Goal: Task Accomplishment & Management: Use online tool/utility

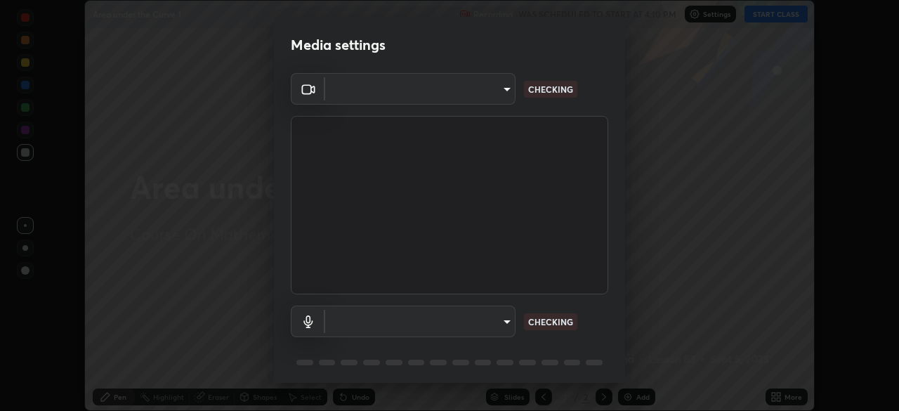
scroll to position [411, 899]
click at [538, 279] on video at bounding box center [449, 205] width 317 height 178
click at [504, 326] on body "Erase all Area under the Curve 1 Recording WAS SCHEDULED TO START AT 4:10 PM Se…" at bounding box center [449, 205] width 899 height 411
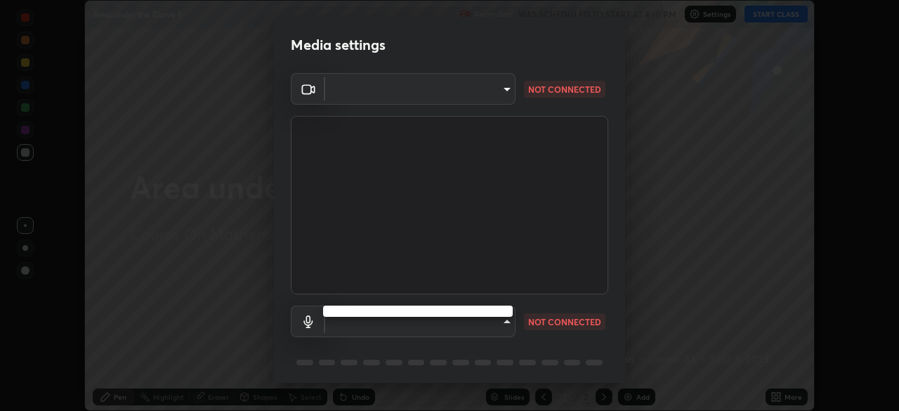
type input "14b787caa3234b54c591ffd1cb0d0a7c9d8495057a62f752d7397f13ea7eb8b5"
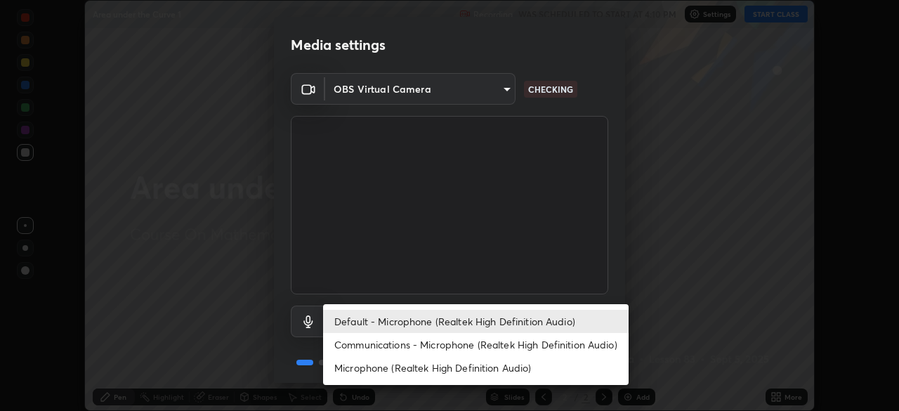
click at [505, 348] on li "Communications - Microphone (Realtek High Definition Audio)" at bounding box center [475, 344] width 305 height 23
type input "communications"
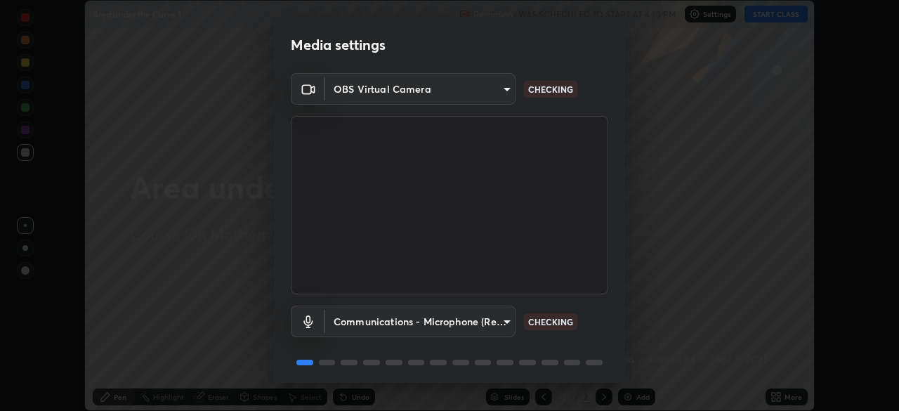
scroll to position [50, 0]
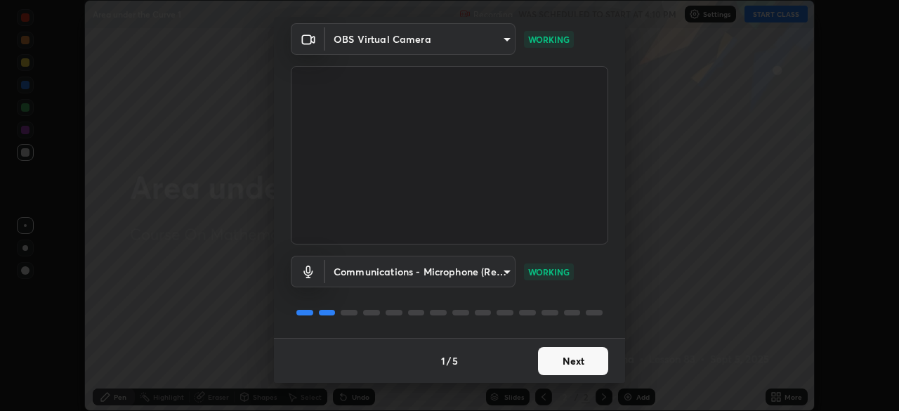
click at [606, 291] on div "OBS Virtual Camera 14b787caa3234b54c591ffd1cb0d0a7c9d8495057a62f752d7397f13ea7e…" at bounding box center [449, 180] width 351 height 315
click at [585, 355] on button "Next" at bounding box center [573, 361] width 70 height 28
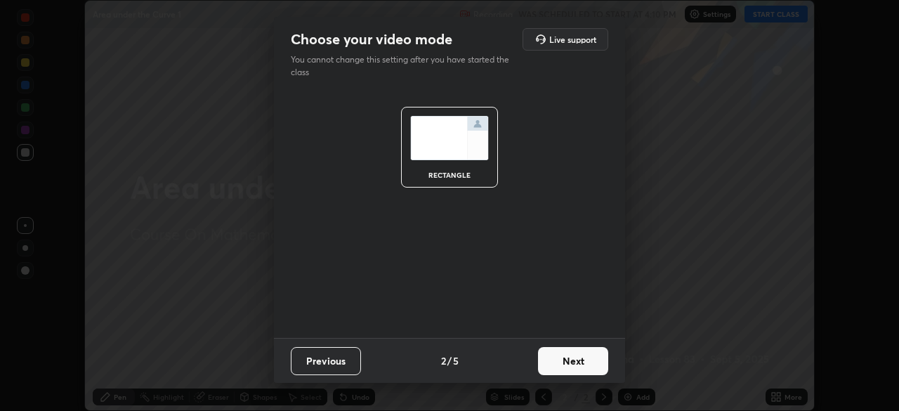
scroll to position [0, 0]
click at [579, 357] on button "Next" at bounding box center [573, 361] width 70 height 28
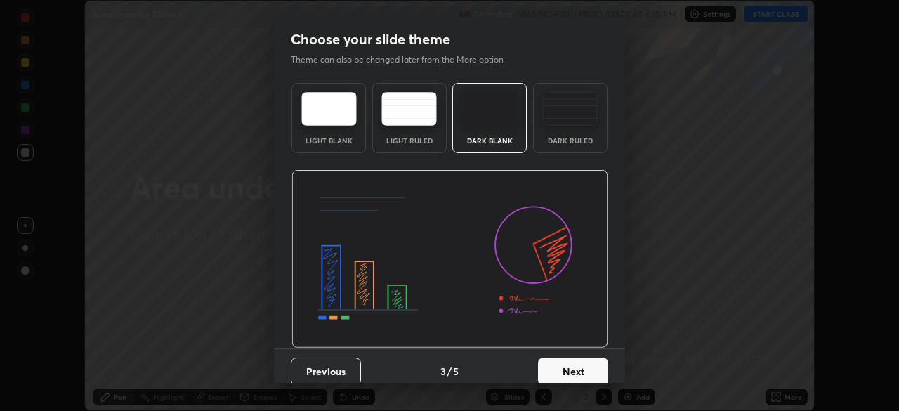
click at [576, 364] on button "Next" at bounding box center [573, 371] width 70 height 28
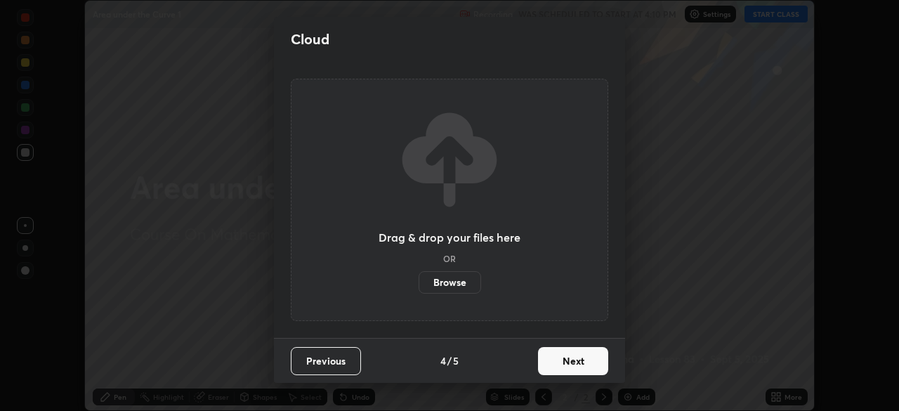
click at [576, 362] on button "Next" at bounding box center [573, 361] width 70 height 28
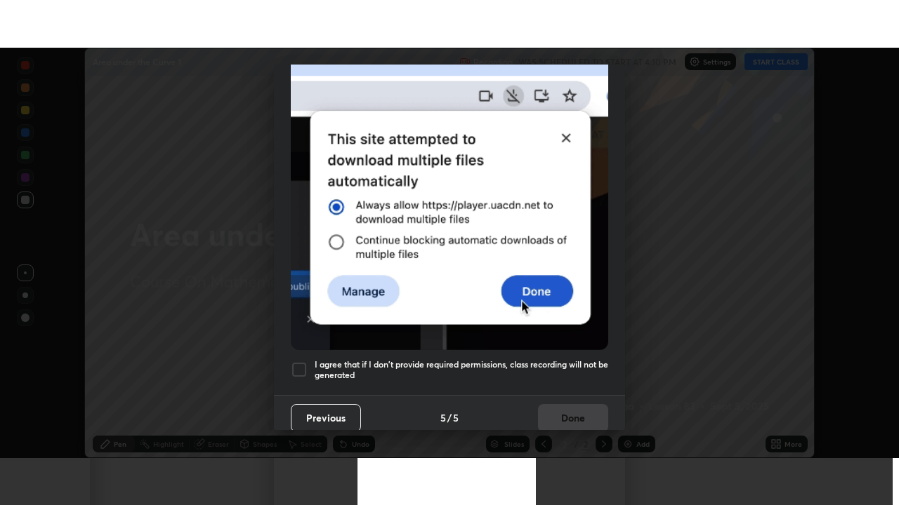
scroll to position [336, 0]
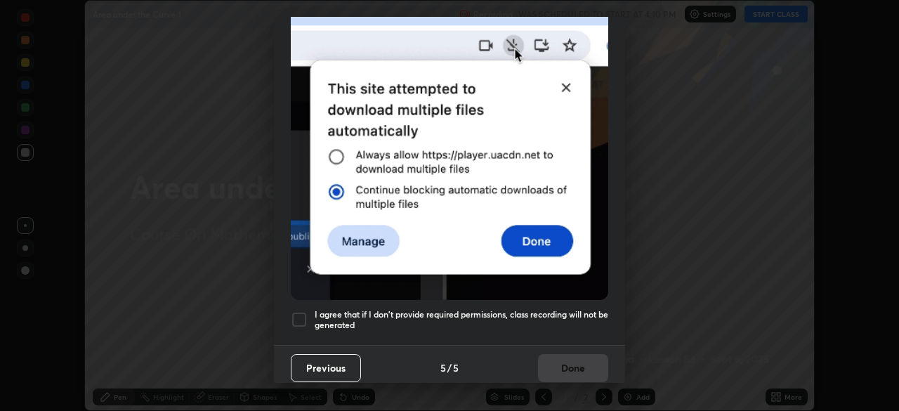
click at [302, 311] on div at bounding box center [299, 319] width 17 height 17
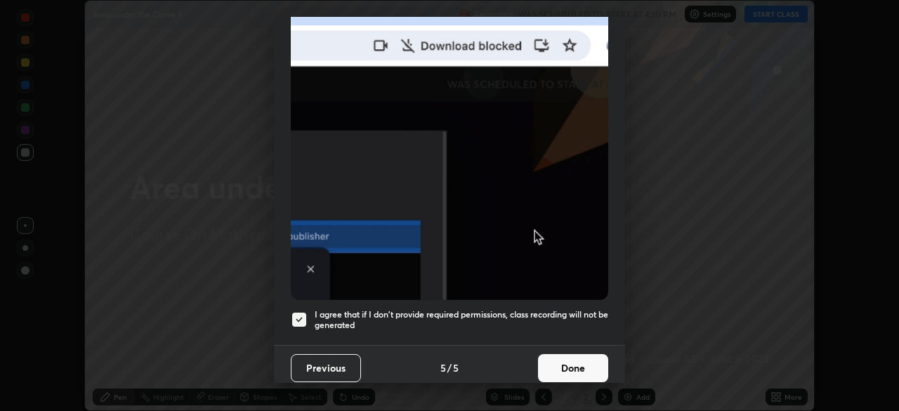
click at [572, 354] on button "Done" at bounding box center [573, 368] width 70 height 28
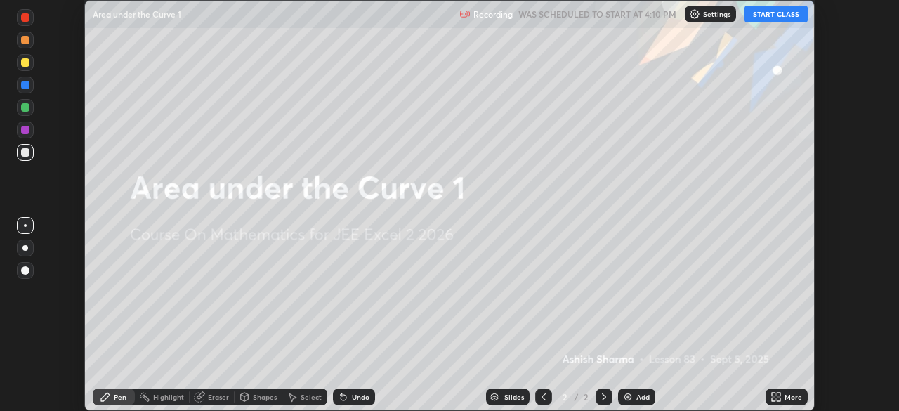
click at [788, 16] on button "START CLASS" at bounding box center [775, 14] width 63 height 17
click at [778, 399] on icon at bounding box center [778, 399] width 4 height 4
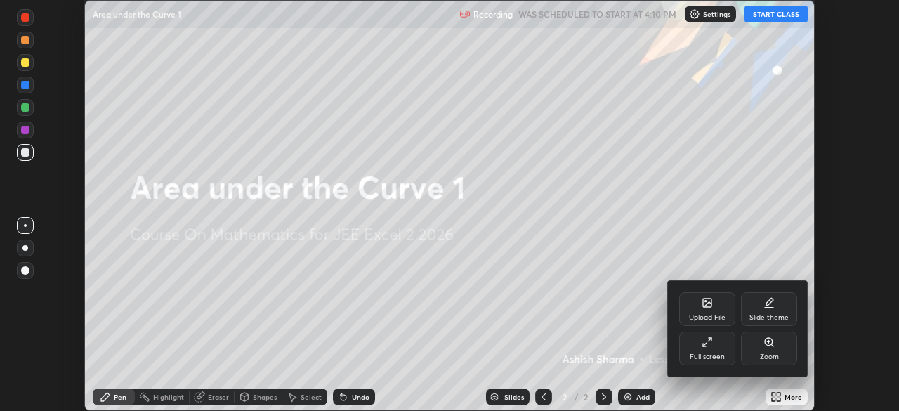
click at [724, 346] on div "Full screen" at bounding box center [707, 348] width 56 height 34
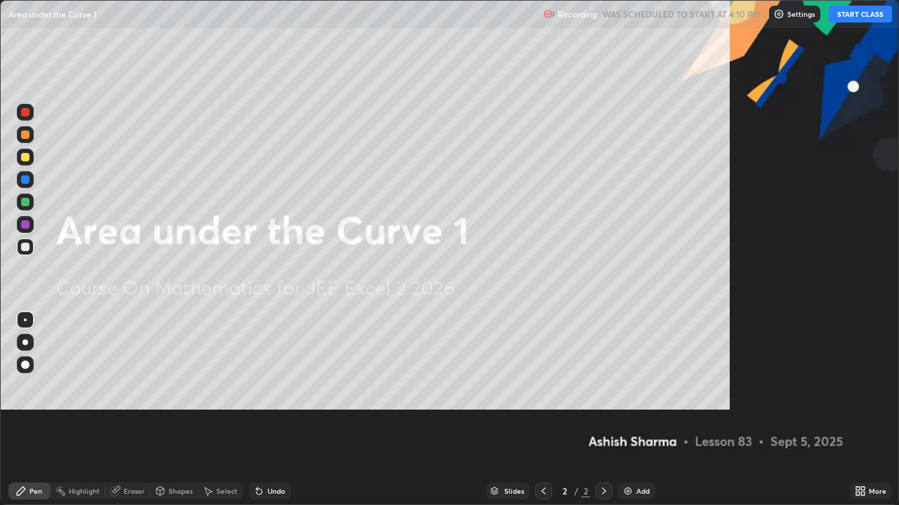
scroll to position [505, 899]
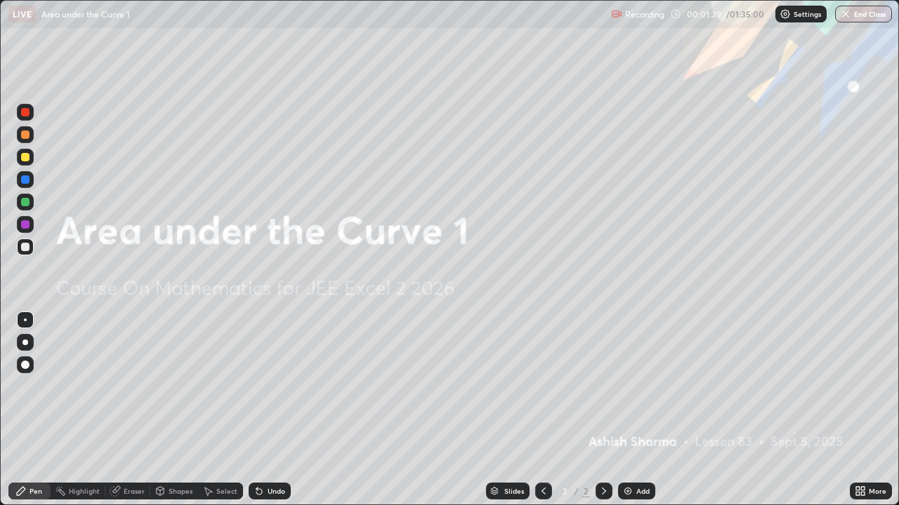
click at [631, 410] on img at bounding box center [627, 491] width 11 height 11
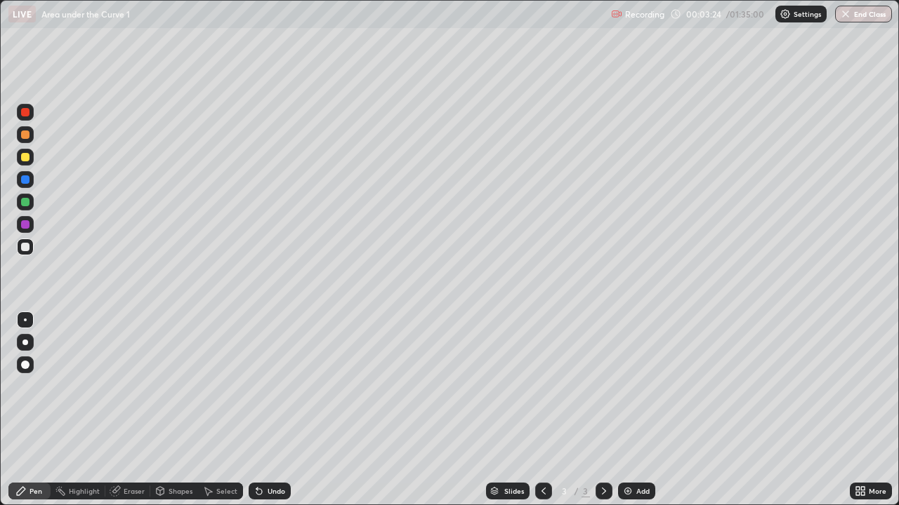
click at [22, 249] on div at bounding box center [25, 247] width 8 height 8
click at [133, 410] on div "Eraser" at bounding box center [134, 491] width 21 height 7
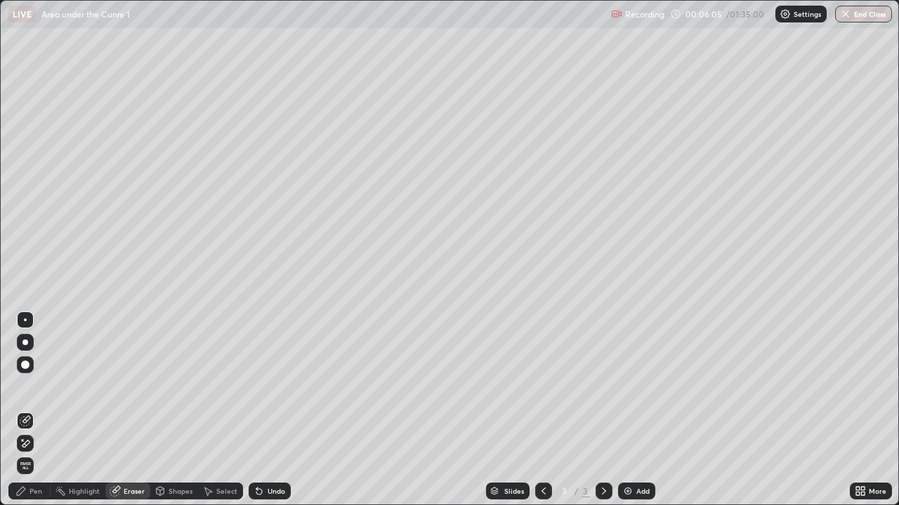
click at [36, 410] on div "Pen" at bounding box center [29, 491] width 42 height 17
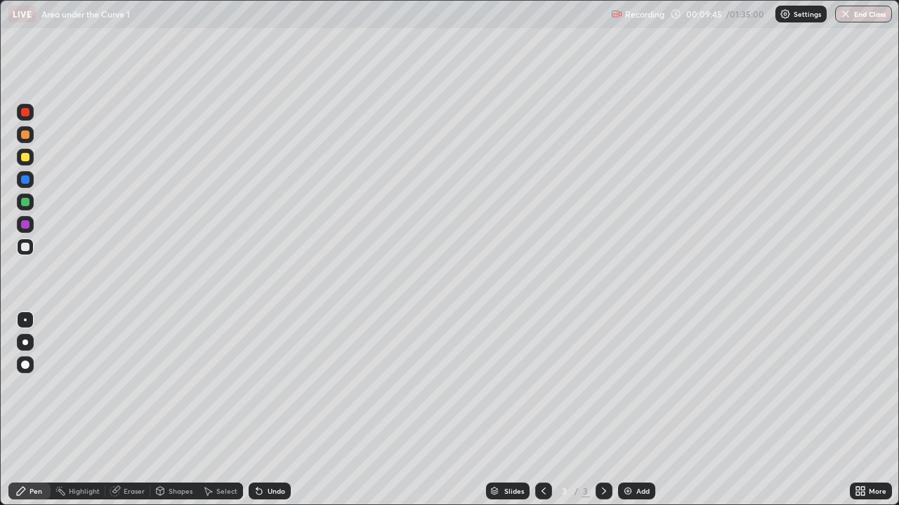
click at [636, 410] on div "Add" at bounding box center [642, 491] width 13 height 7
click at [273, 410] on div "Undo" at bounding box center [270, 491] width 42 height 17
click at [275, 410] on div "Undo" at bounding box center [276, 491] width 18 height 7
click at [27, 205] on div at bounding box center [25, 202] width 8 height 8
click at [642, 410] on div "Add" at bounding box center [642, 491] width 13 height 7
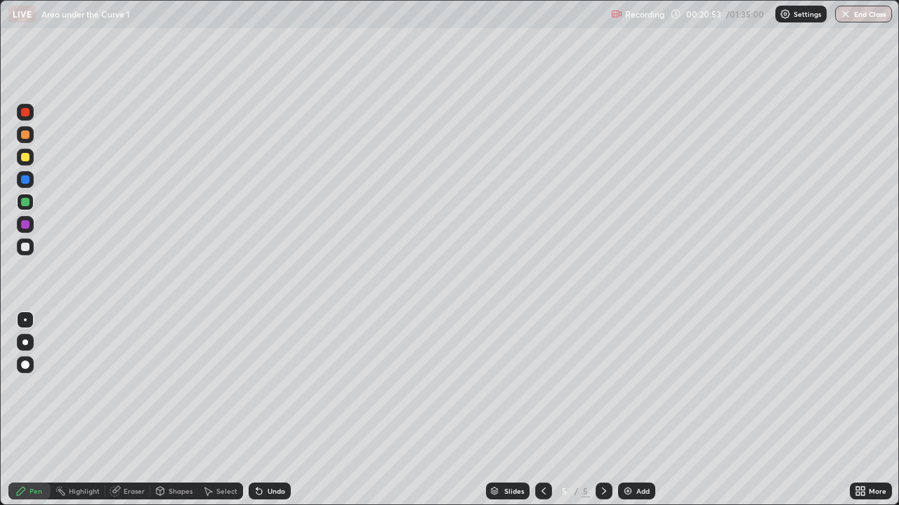
click at [549, 410] on div at bounding box center [543, 491] width 17 height 17
click at [598, 410] on icon at bounding box center [603, 491] width 11 height 11
click at [22, 249] on div at bounding box center [25, 247] width 8 height 8
click at [633, 410] on div "Add" at bounding box center [636, 491] width 37 height 17
click at [272, 410] on div "Undo" at bounding box center [270, 491] width 42 height 17
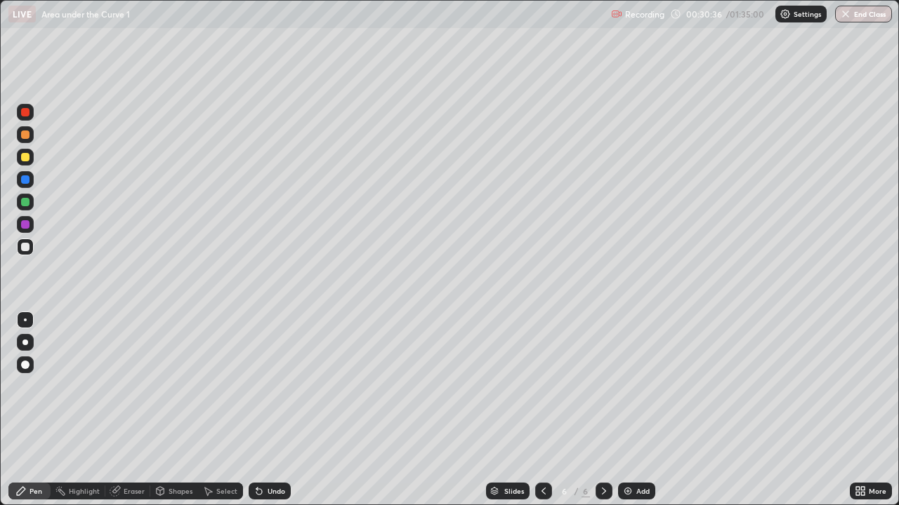
click at [270, 410] on div "Undo" at bounding box center [270, 491] width 42 height 17
click at [266, 410] on div "Undo" at bounding box center [270, 491] width 42 height 17
click at [267, 410] on div "Undo" at bounding box center [270, 491] width 42 height 17
click at [266, 410] on div "Undo" at bounding box center [270, 491] width 42 height 17
click at [23, 203] on div at bounding box center [25, 202] width 8 height 8
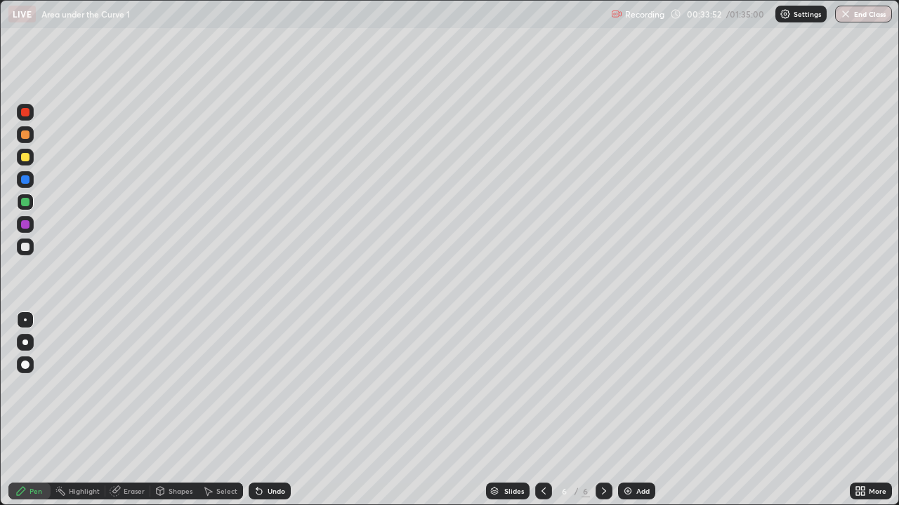
click at [644, 410] on div "Add" at bounding box center [642, 491] width 13 height 7
click at [272, 410] on div "Undo" at bounding box center [276, 491] width 18 height 7
click at [641, 410] on div "Add" at bounding box center [642, 491] width 13 height 7
click at [20, 249] on div at bounding box center [25, 247] width 17 height 17
click at [543, 410] on icon at bounding box center [543, 491] width 11 height 11
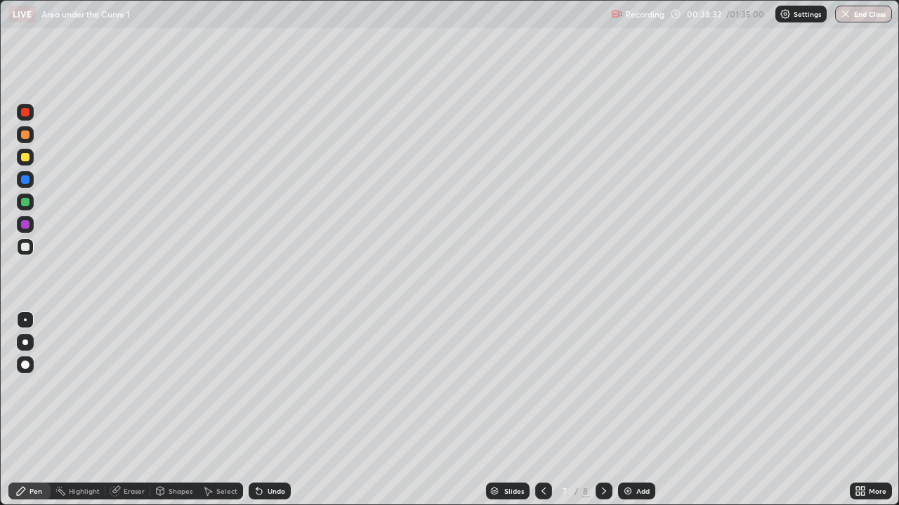
click at [600, 410] on icon at bounding box center [603, 491] width 11 height 11
click at [268, 410] on div "Undo" at bounding box center [270, 491] width 42 height 17
click at [271, 410] on div "Undo" at bounding box center [276, 491] width 18 height 7
click at [274, 410] on div "Undo" at bounding box center [276, 491] width 18 height 7
click at [276, 410] on div "Undo" at bounding box center [276, 491] width 18 height 7
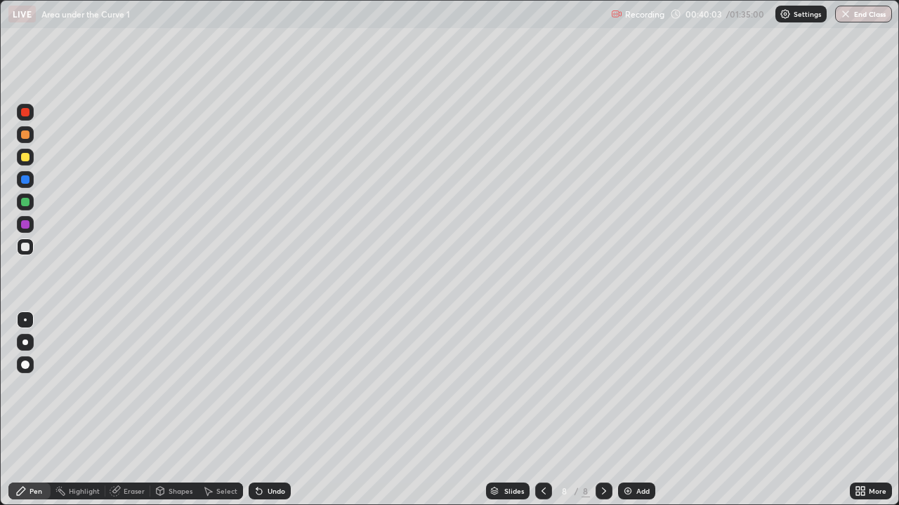
click at [275, 410] on div "Undo" at bounding box center [276, 491] width 18 height 7
click at [644, 410] on div "Add" at bounding box center [642, 491] width 13 height 7
click at [26, 204] on div at bounding box center [25, 202] width 8 height 8
click at [27, 246] on div at bounding box center [25, 247] width 8 height 8
click at [273, 410] on div "Undo" at bounding box center [270, 491] width 42 height 17
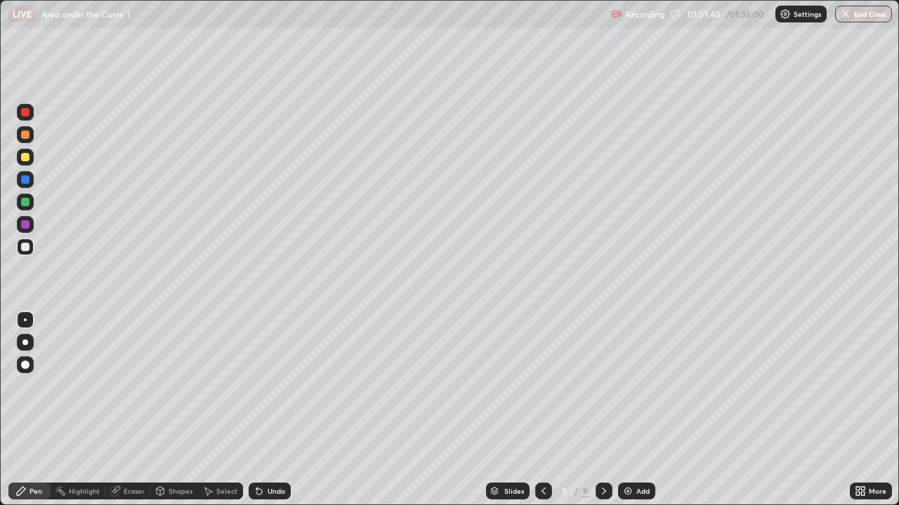
click at [639, 410] on div "Add" at bounding box center [642, 491] width 13 height 7
click at [276, 410] on div "Undo" at bounding box center [270, 491] width 42 height 17
click at [26, 202] on div at bounding box center [25, 202] width 8 height 8
click at [277, 410] on div "Undo" at bounding box center [276, 491] width 18 height 7
click at [640, 410] on div "Add" at bounding box center [642, 491] width 13 height 7
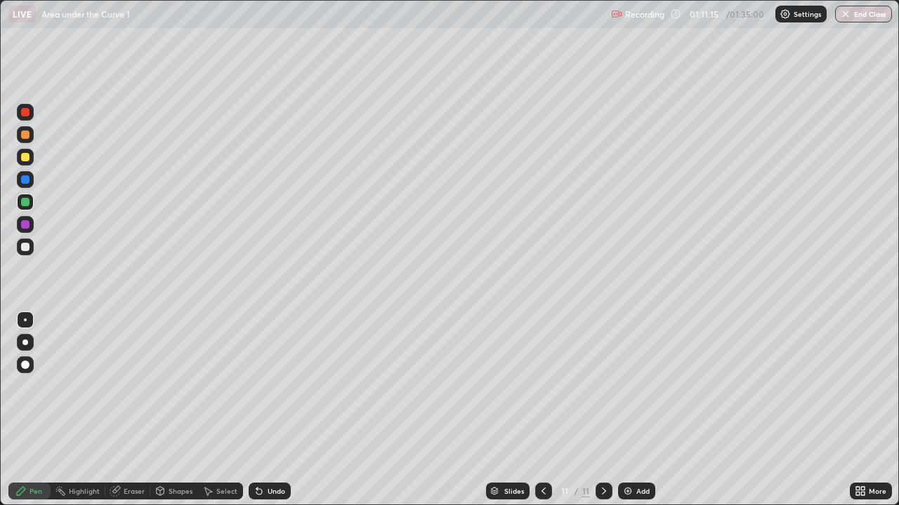
click at [25, 245] on div at bounding box center [25, 247] width 8 height 8
click at [271, 410] on div "Undo" at bounding box center [276, 491] width 18 height 7
click at [272, 410] on div "Undo" at bounding box center [270, 491] width 42 height 17
click at [273, 410] on div "Undo" at bounding box center [270, 491] width 42 height 17
click at [274, 410] on div "Undo" at bounding box center [276, 491] width 18 height 7
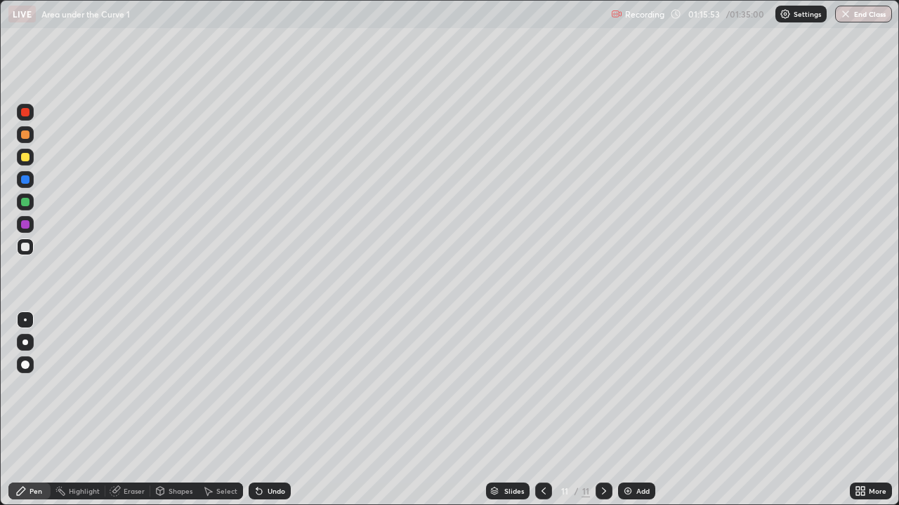
click at [541, 410] on icon at bounding box center [543, 491] width 4 height 7
click at [602, 410] on icon at bounding box center [603, 491] width 11 height 11
click at [632, 410] on div "Add" at bounding box center [636, 491] width 37 height 17
click at [540, 410] on icon at bounding box center [543, 491] width 11 height 11
click at [274, 410] on div "Undo" at bounding box center [276, 491] width 18 height 7
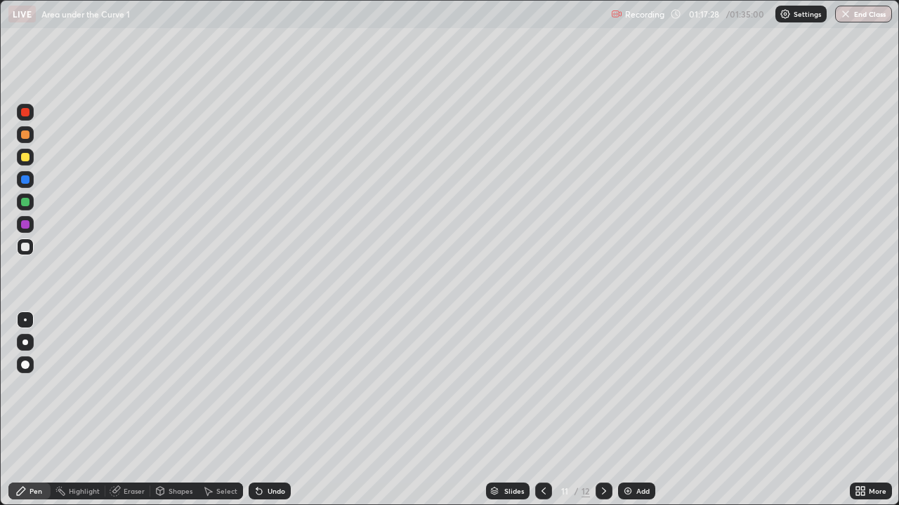
click at [275, 410] on div "Undo" at bounding box center [276, 491] width 18 height 7
click at [600, 410] on icon at bounding box center [603, 491] width 11 height 11
click at [538, 410] on icon at bounding box center [543, 491] width 11 height 11
click at [600, 410] on icon at bounding box center [603, 491] width 11 height 11
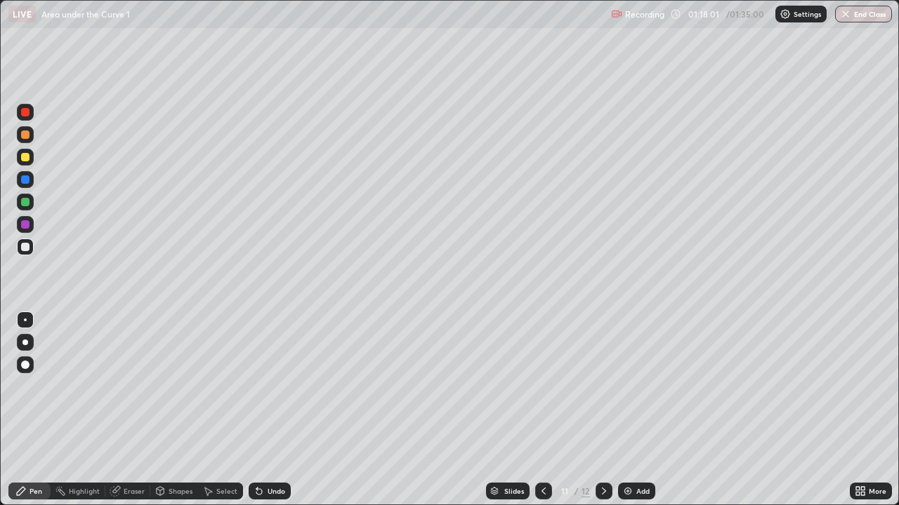
click at [602, 410] on icon at bounding box center [603, 491] width 11 height 11
click at [601, 410] on icon at bounding box center [603, 491] width 11 height 11
click at [132, 410] on div "Eraser" at bounding box center [134, 491] width 21 height 7
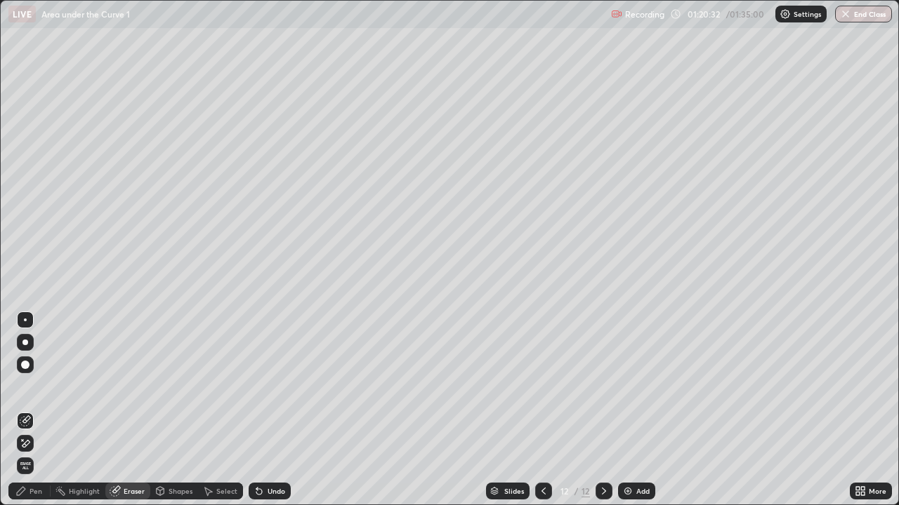
click at [37, 410] on div "Pen" at bounding box center [29, 491] width 42 height 17
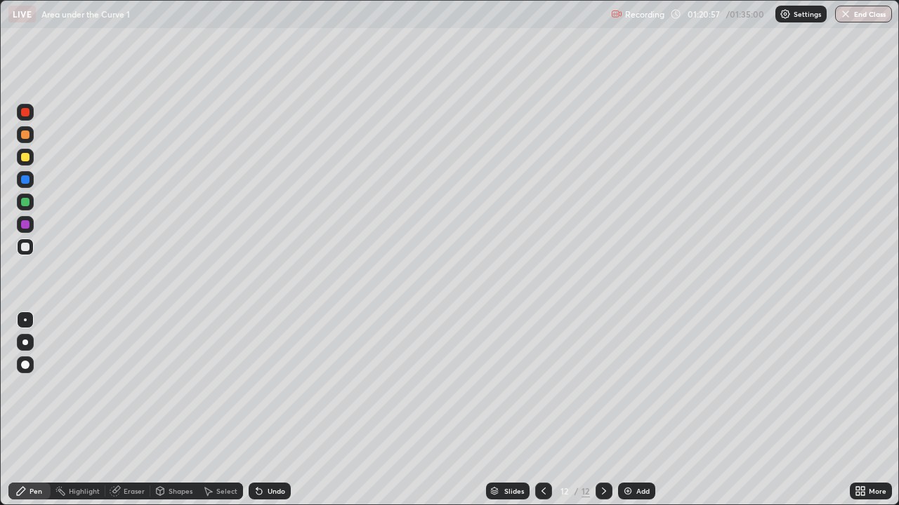
click at [274, 410] on div "Undo" at bounding box center [270, 491] width 42 height 17
click at [269, 410] on div "Undo" at bounding box center [276, 491] width 18 height 7
click at [274, 410] on div "Undo" at bounding box center [276, 491] width 18 height 7
click at [272, 410] on div "Undo" at bounding box center [276, 491] width 18 height 7
click at [632, 410] on div "Add" at bounding box center [636, 491] width 37 height 17
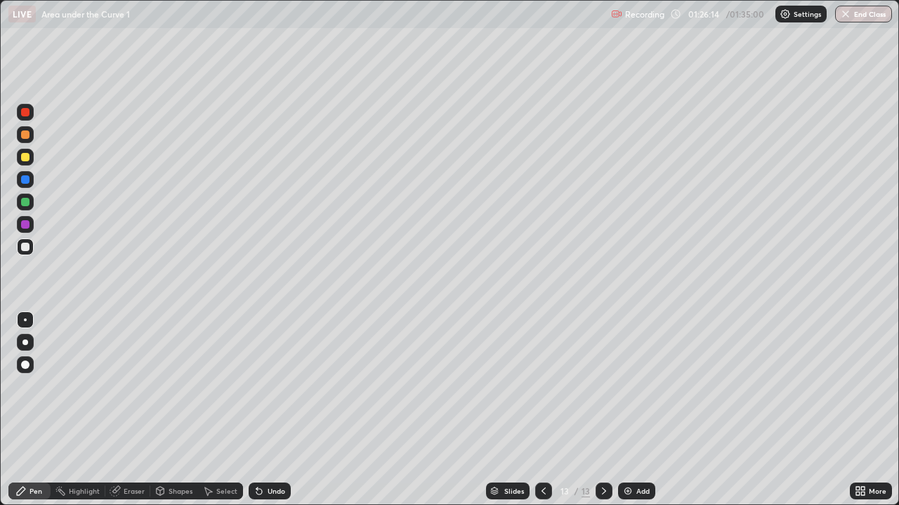
click at [860, 13] on button "End Class" at bounding box center [863, 14] width 57 height 17
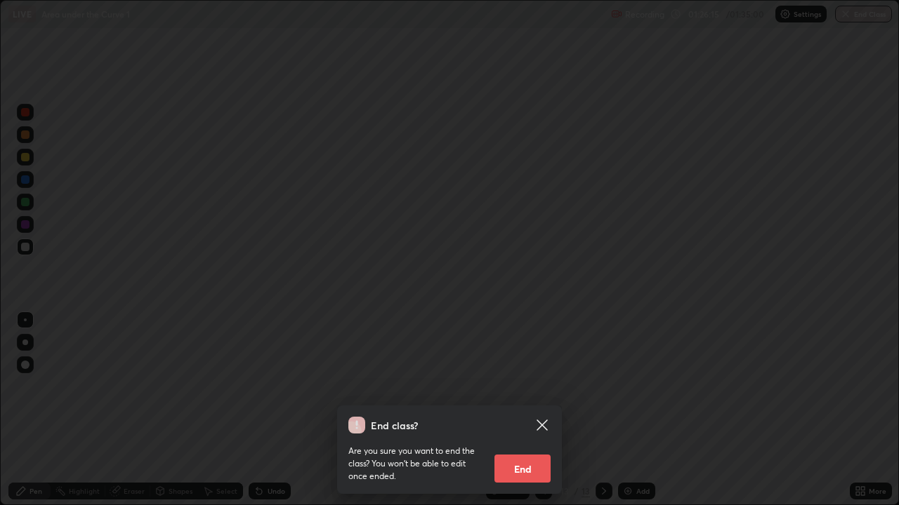
click at [534, 410] on button "End" at bounding box center [522, 469] width 56 height 28
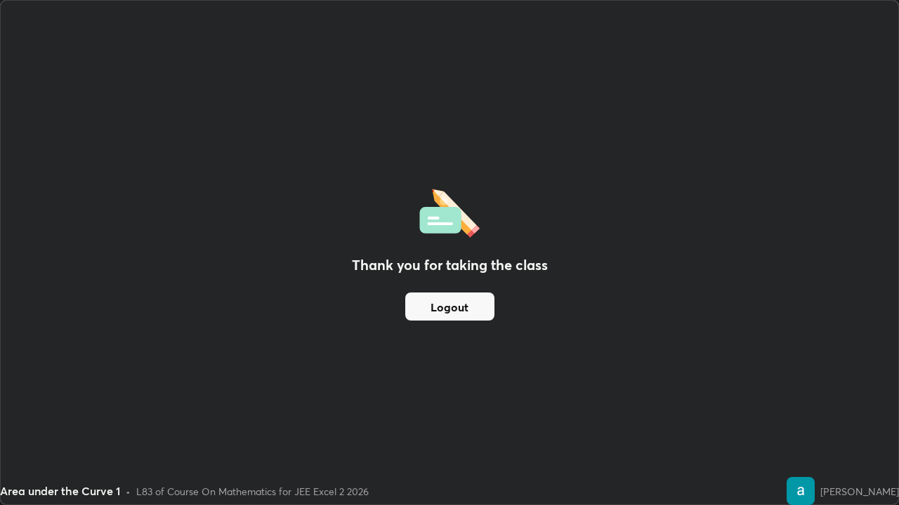
click at [457, 307] on button "Logout" at bounding box center [449, 307] width 89 height 28
click at [456, 309] on button "Logout" at bounding box center [449, 307] width 89 height 28
click at [458, 307] on button "Logout" at bounding box center [449, 307] width 89 height 28
click at [457, 307] on button "Logout" at bounding box center [449, 307] width 89 height 28
